Goal: Task Accomplishment & Management: Manage account settings

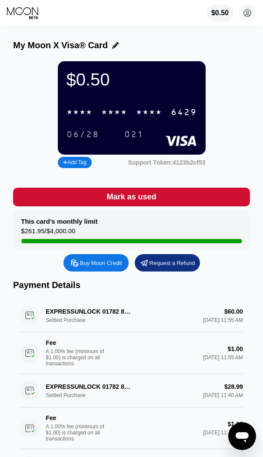
click at [185, 113] on div "6429" at bounding box center [184, 113] width 26 height 10
